Goal: Navigation & Orientation: Find specific page/section

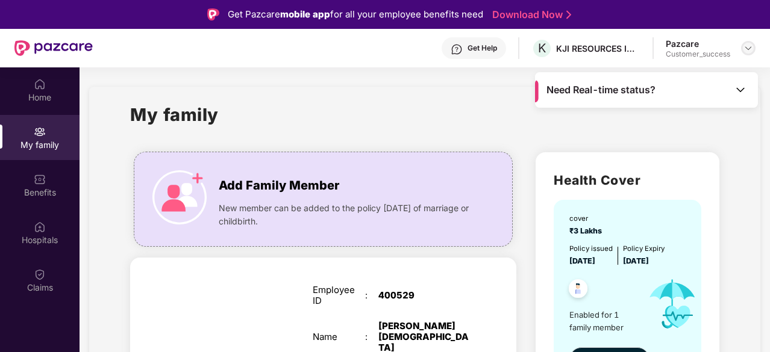
click at [749, 53] on div at bounding box center [748, 48] width 14 height 14
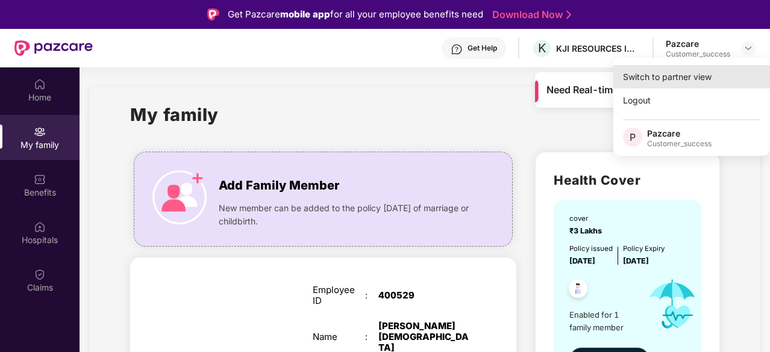
click at [672, 76] on div "Switch to partner view" at bounding box center [691, 76] width 157 height 23
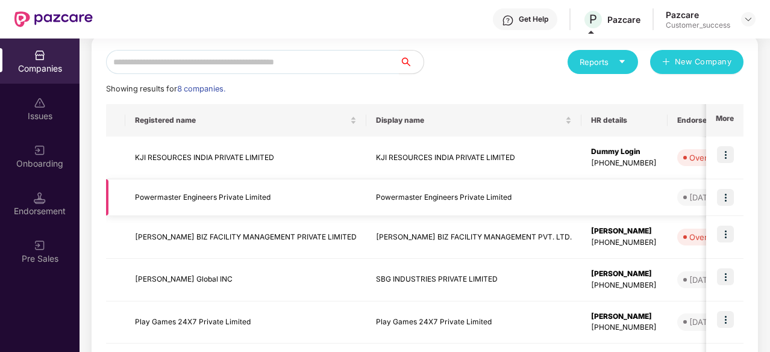
click at [192, 201] on td "Powermaster Engineers Private Limited" at bounding box center [245, 197] width 241 height 37
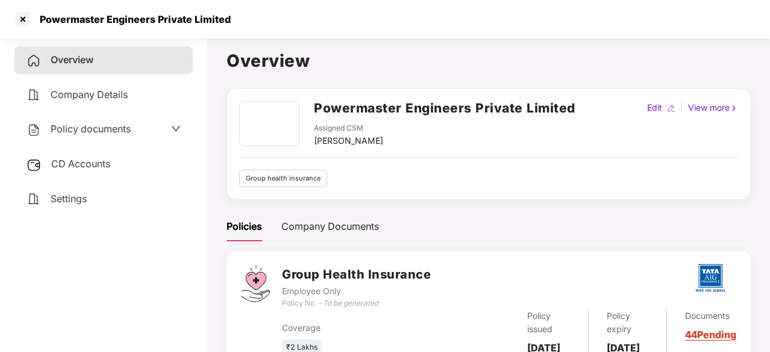
click at [177, 122] on span at bounding box center [176, 130] width 10 height 16
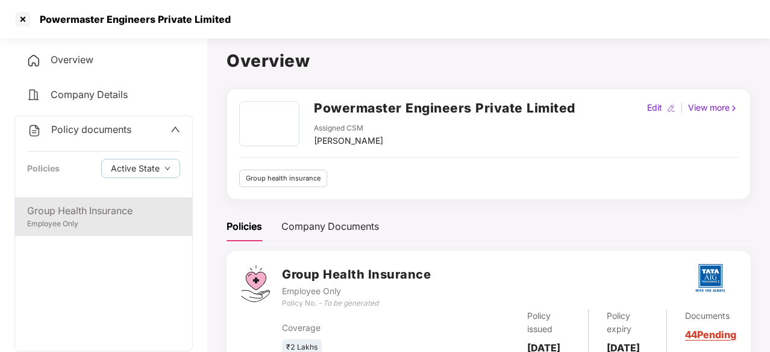
click at [70, 217] on div "Group Health Insurance" at bounding box center [103, 211] width 153 height 15
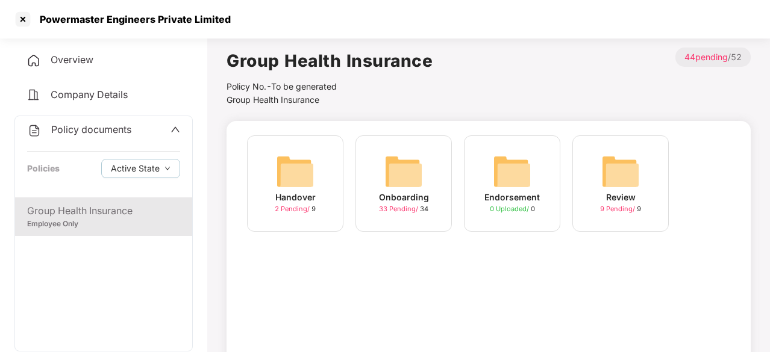
click at [411, 185] on img at bounding box center [403, 171] width 39 height 39
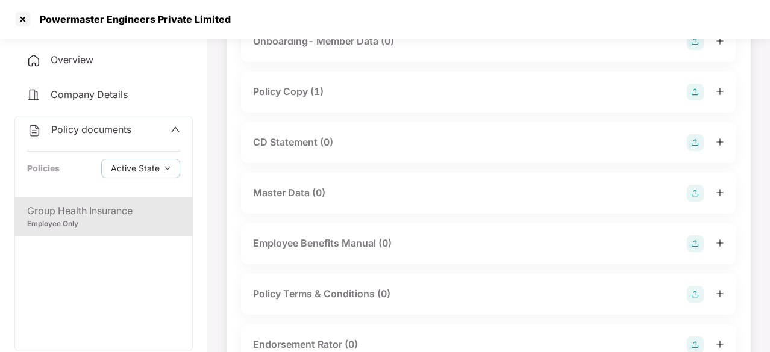
scroll to position [62, 0]
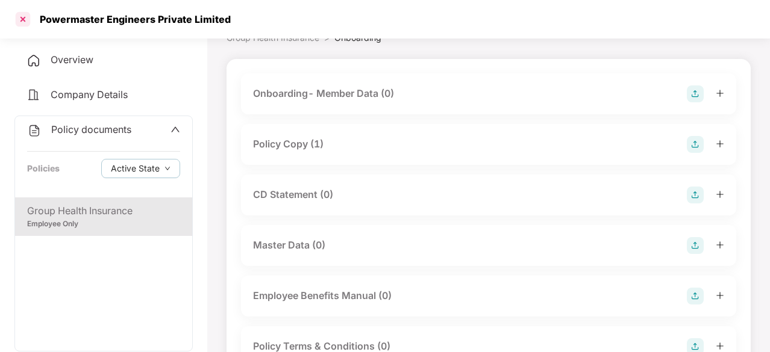
click at [21, 14] on div at bounding box center [22, 19] width 19 height 19
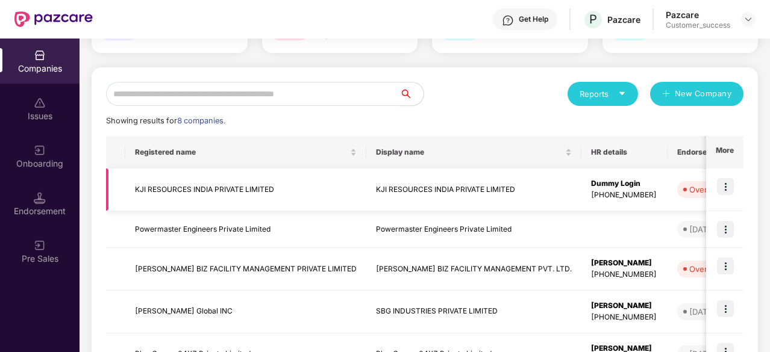
scroll to position [105, 0]
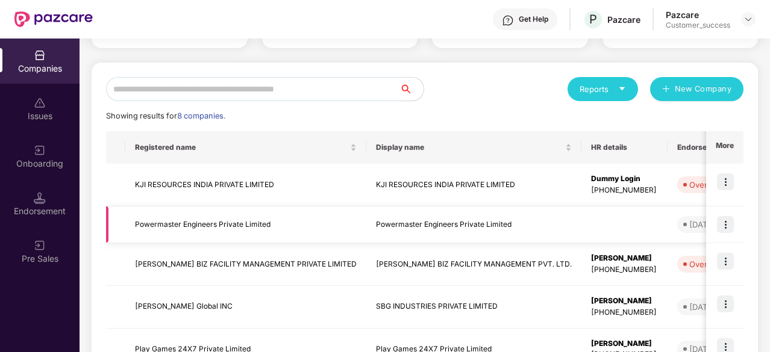
click at [725, 229] on img at bounding box center [725, 224] width 17 height 17
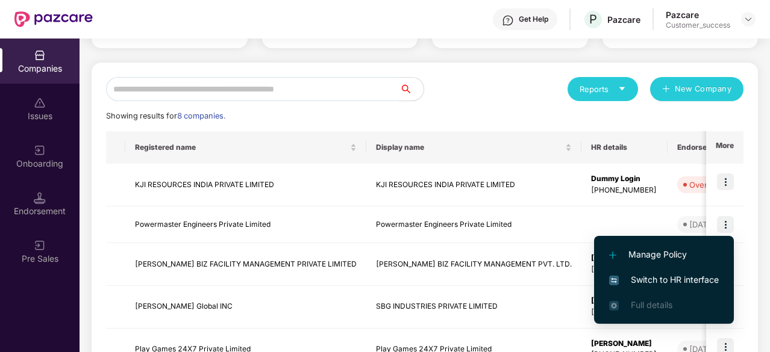
click at [654, 278] on span "Switch to HR interface" at bounding box center [664, 279] width 110 height 13
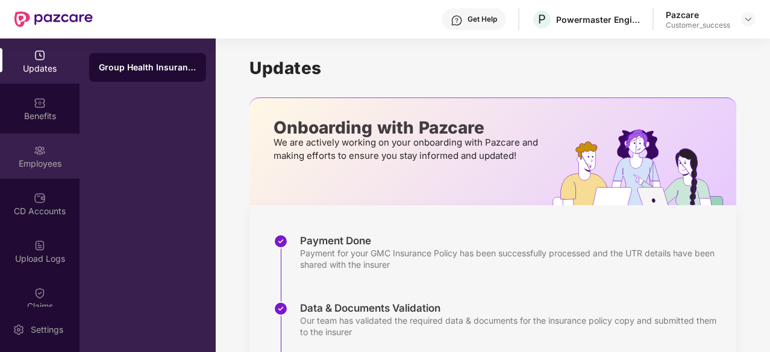
click at [51, 150] on div "Employees" at bounding box center [39, 156] width 79 height 45
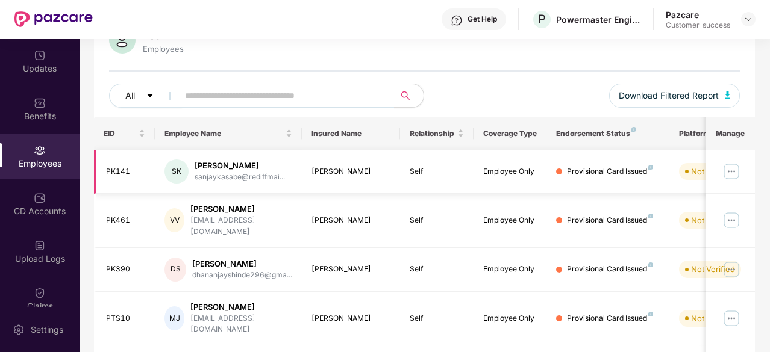
scroll to position [0, 0]
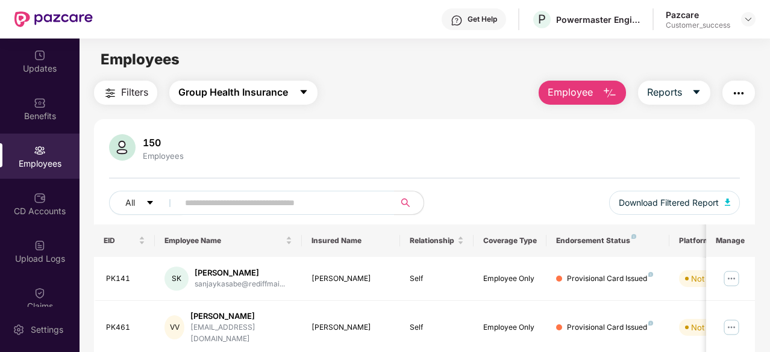
click at [275, 99] on span "Group Health Insurance" at bounding box center [233, 92] width 110 height 15
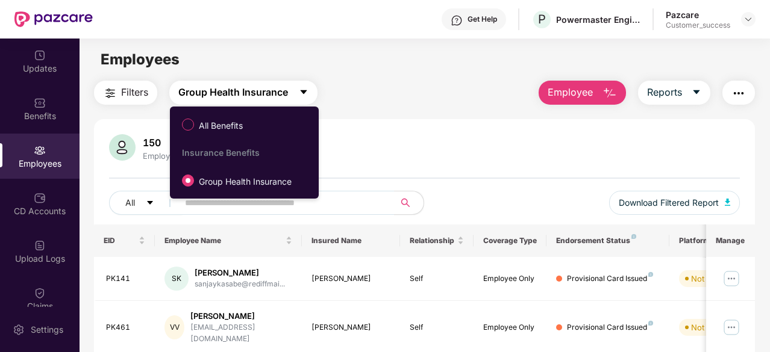
click at [275, 99] on span "Group Health Insurance" at bounding box center [233, 92] width 110 height 15
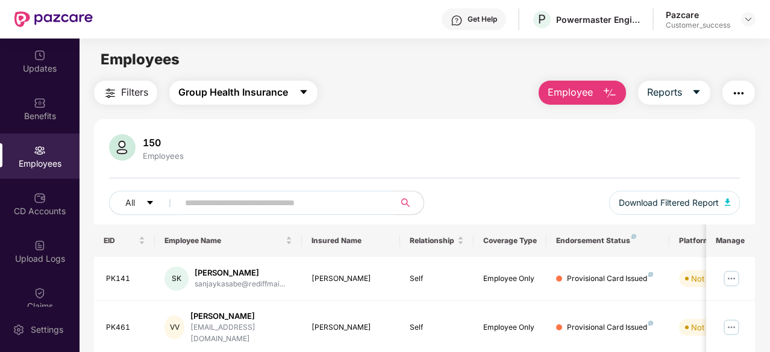
click at [273, 98] on span "Group Health Insurance" at bounding box center [233, 92] width 110 height 15
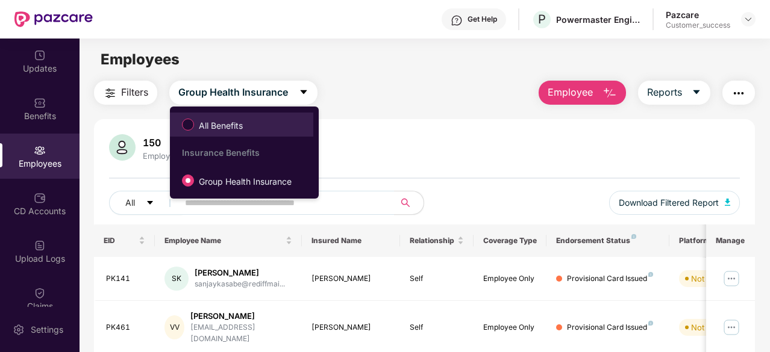
click at [182, 132] on label "All Benefits" at bounding box center [215, 124] width 78 height 20
